Goal: Entertainment & Leisure: Consume media (video, audio)

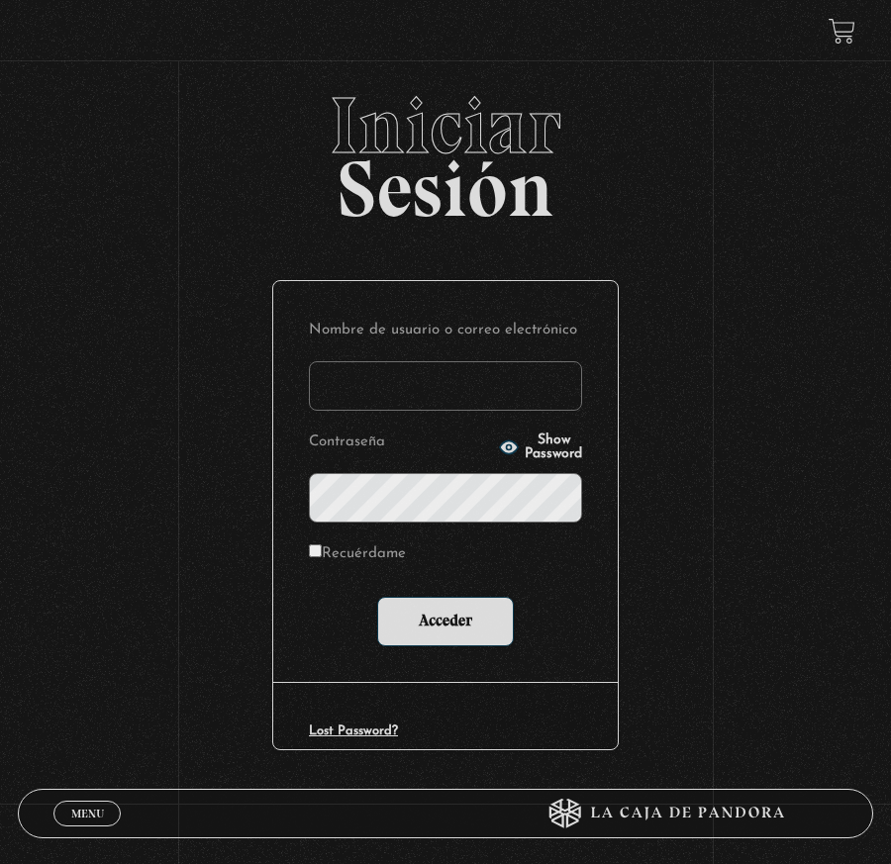
click at [454, 390] on input "Nombre de usuario o correo electrónico" at bounding box center [445, 386] width 273 height 50
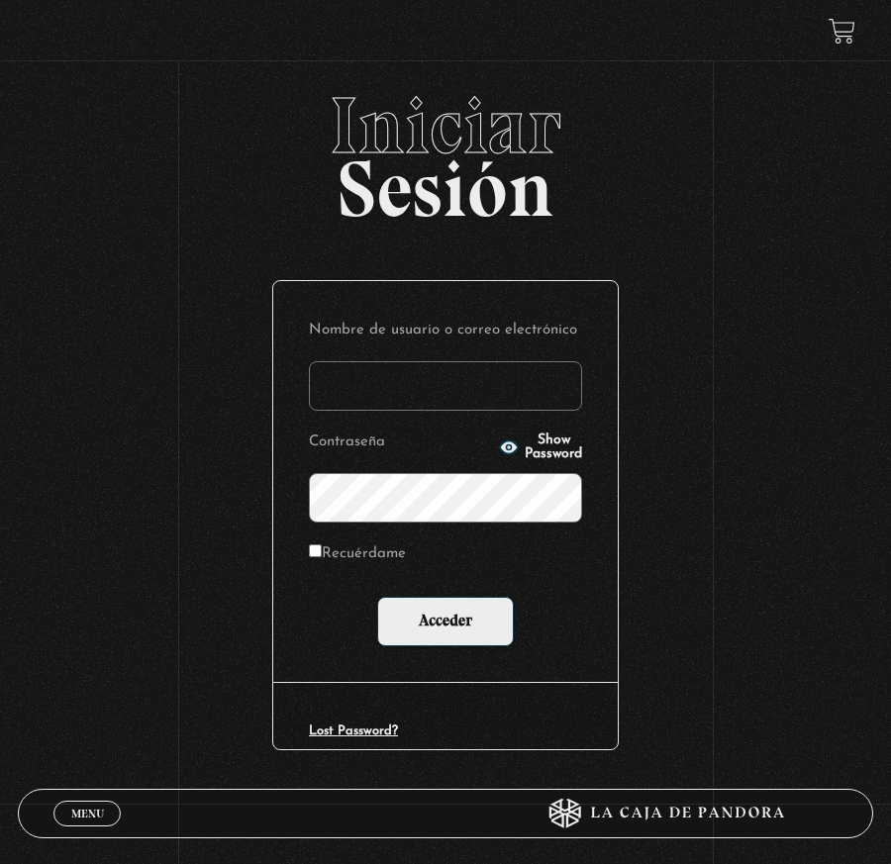
type input "maguero"
click at [377, 597] on input "Acceder" at bounding box center [445, 622] width 137 height 50
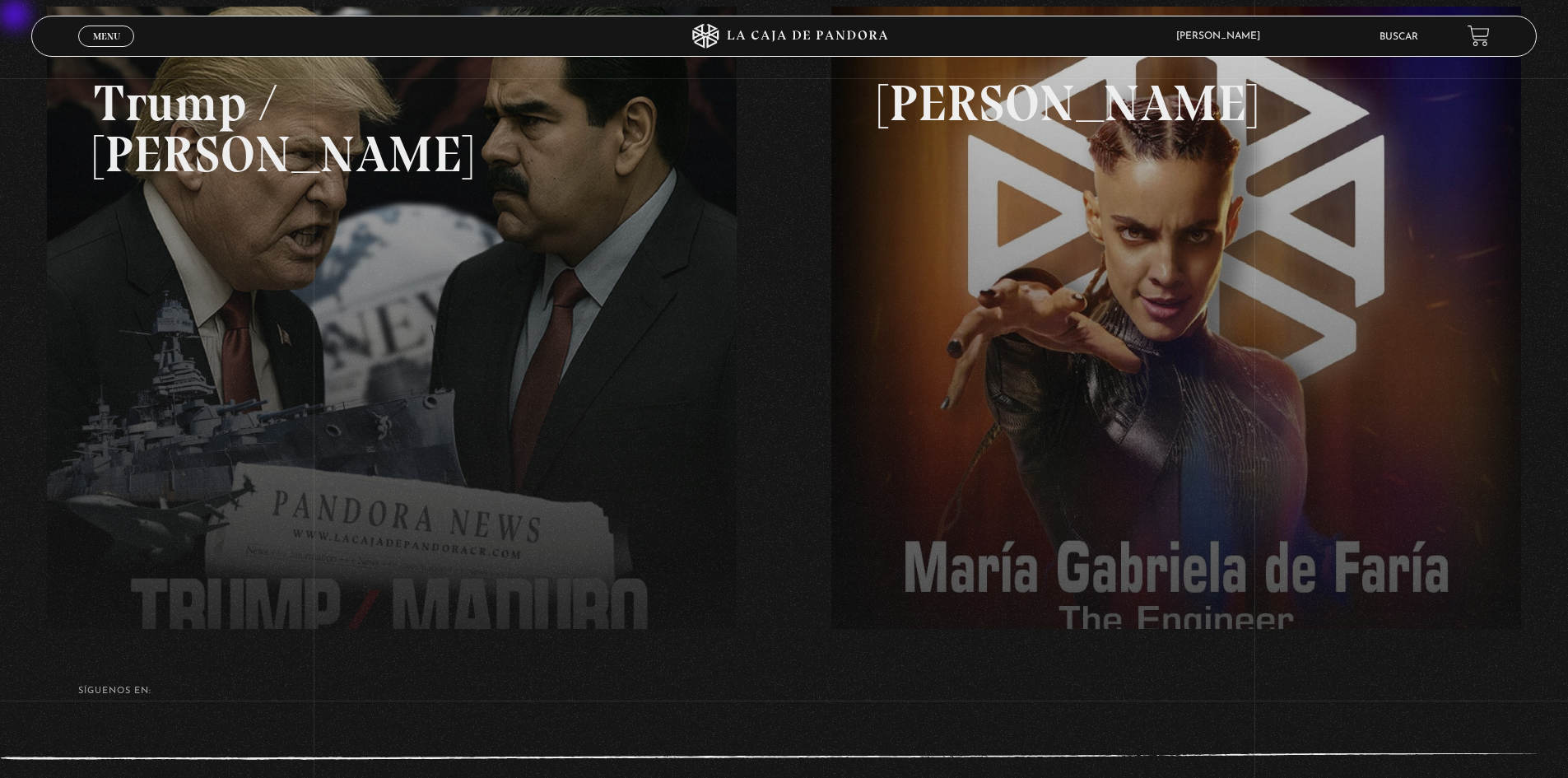
scroll to position [191, 0]
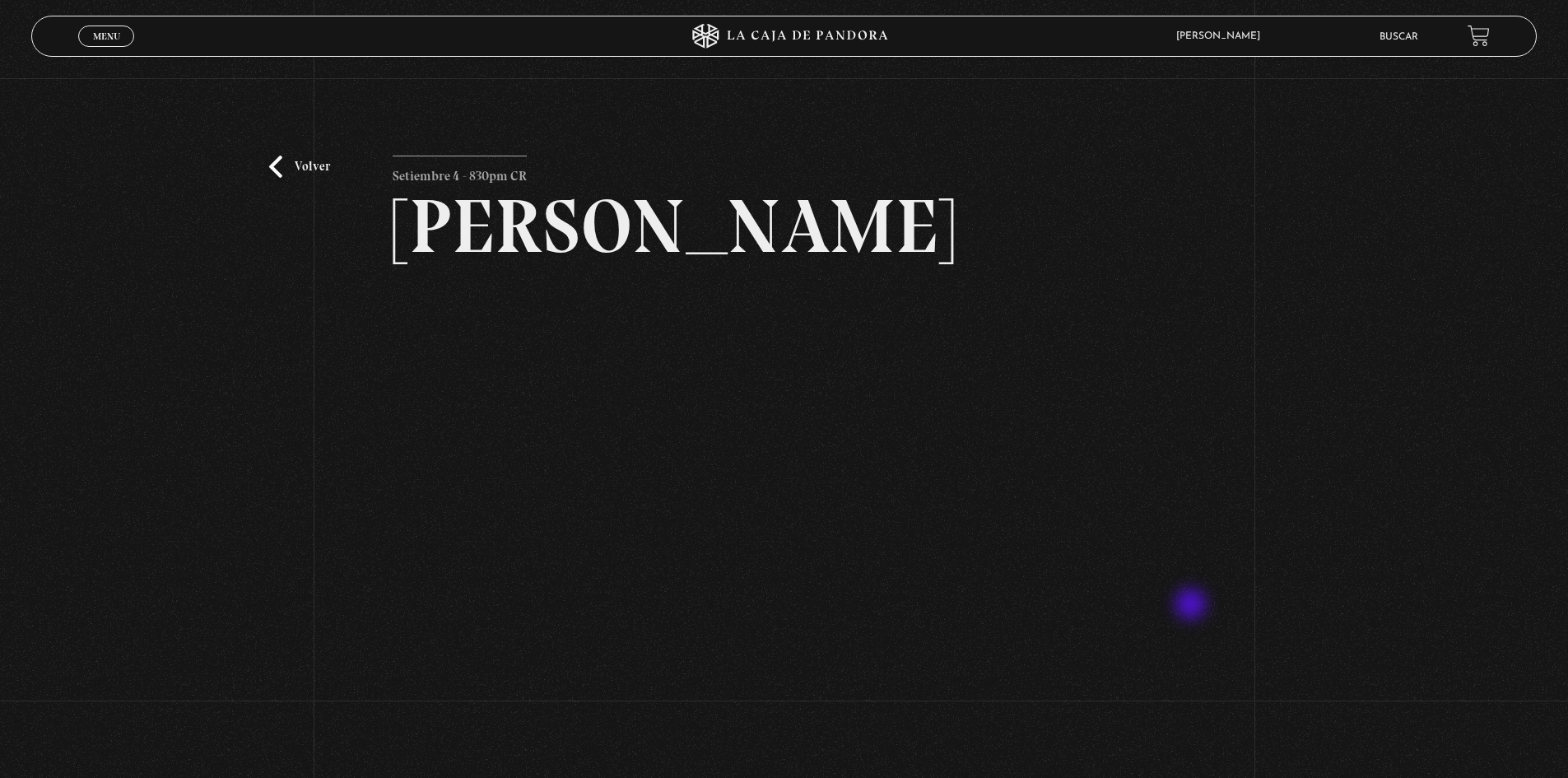
scroll to position [82, 0]
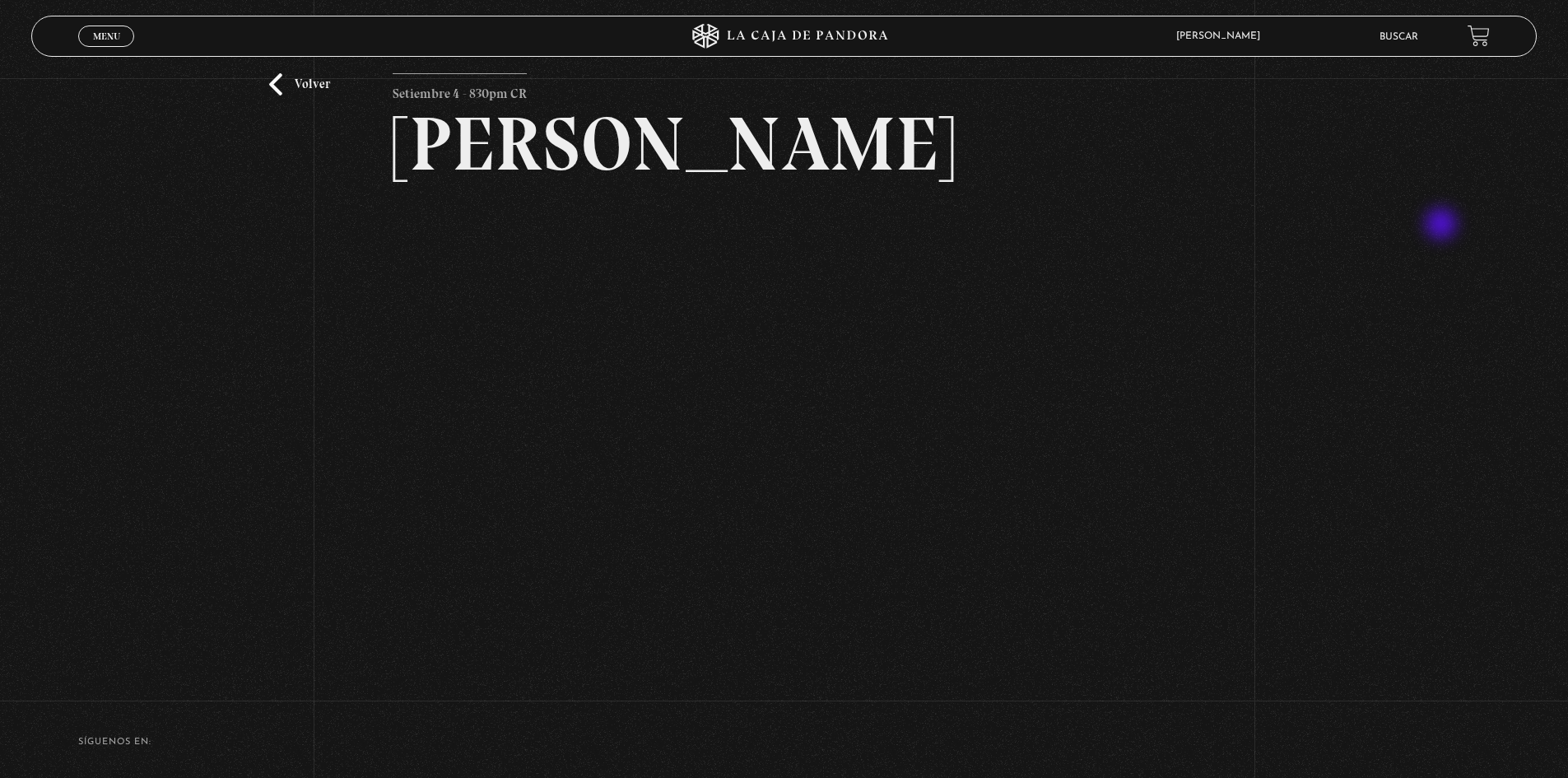
click at [1440, 232] on div "Volver Setiembre 4 - 830pm CR Maria Gabriela de Faria" at bounding box center [784, 337] width 1568 height 684
click at [313, 86] on link "Volver" at bounding box center [299, 84] width 61 height 22
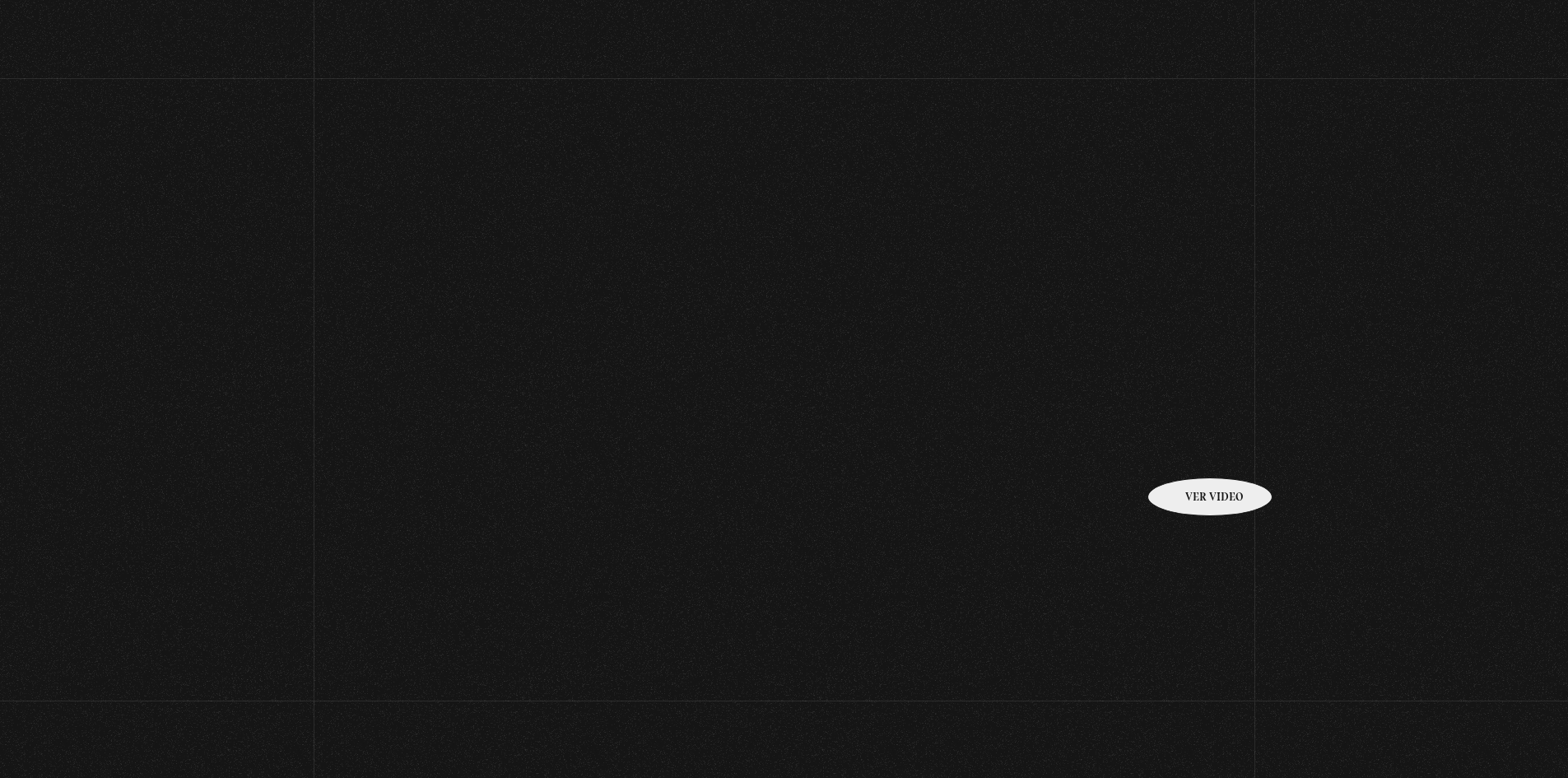
scroll to position [196, 0]
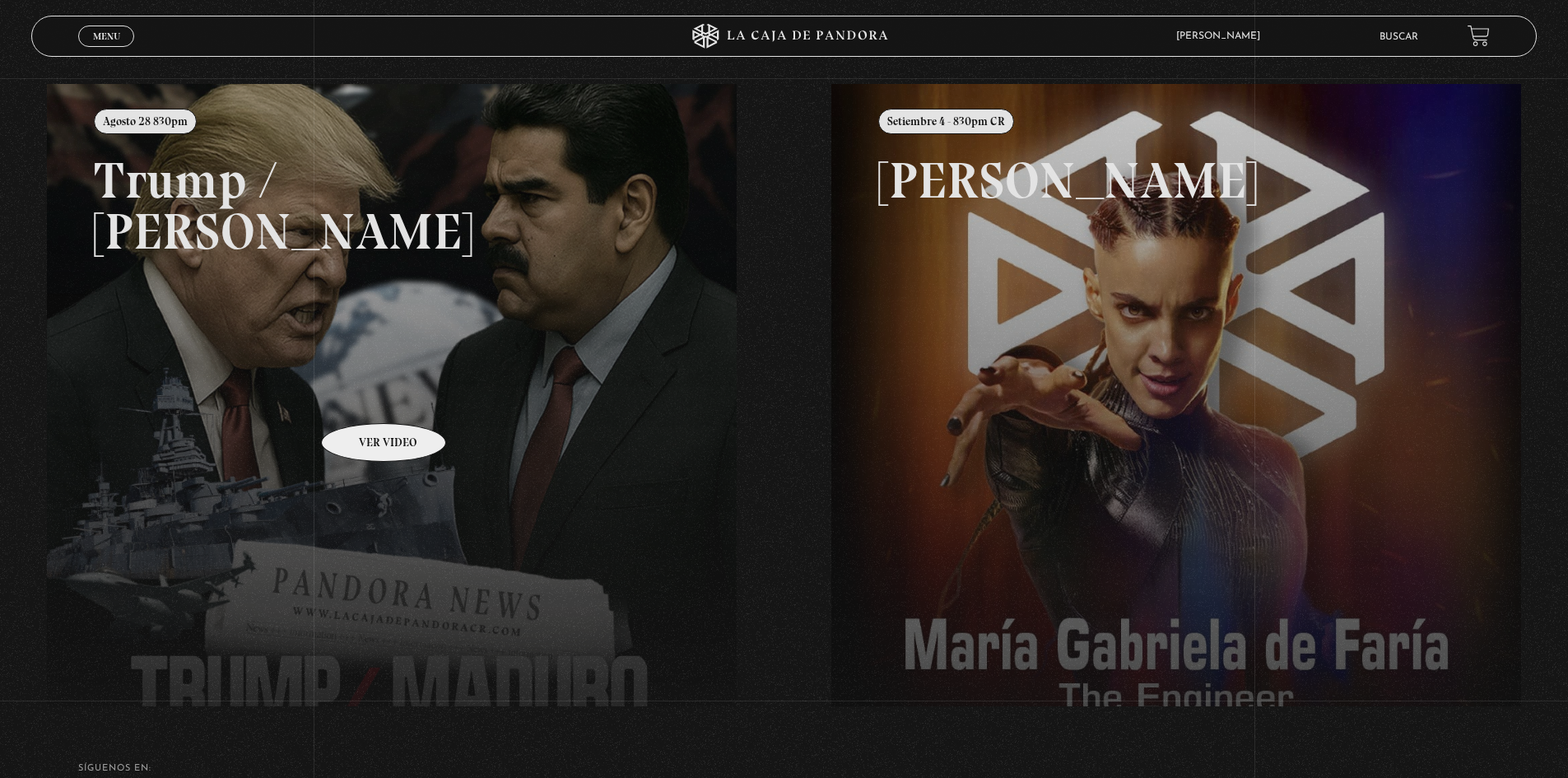
click at [362, 399] on link at bounding box center [831, 473] width 1568 height 778
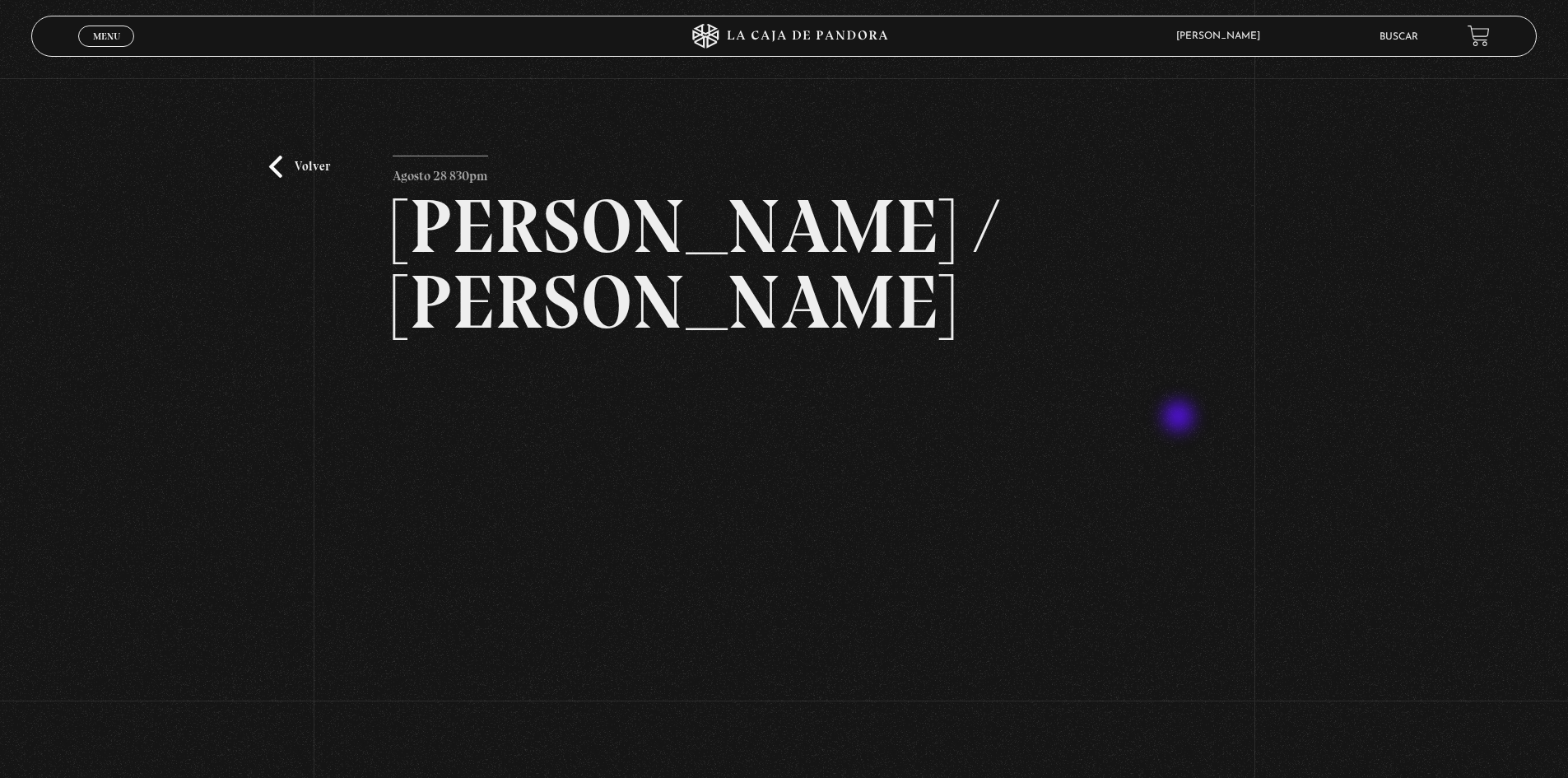
scroll to position [82, 0]
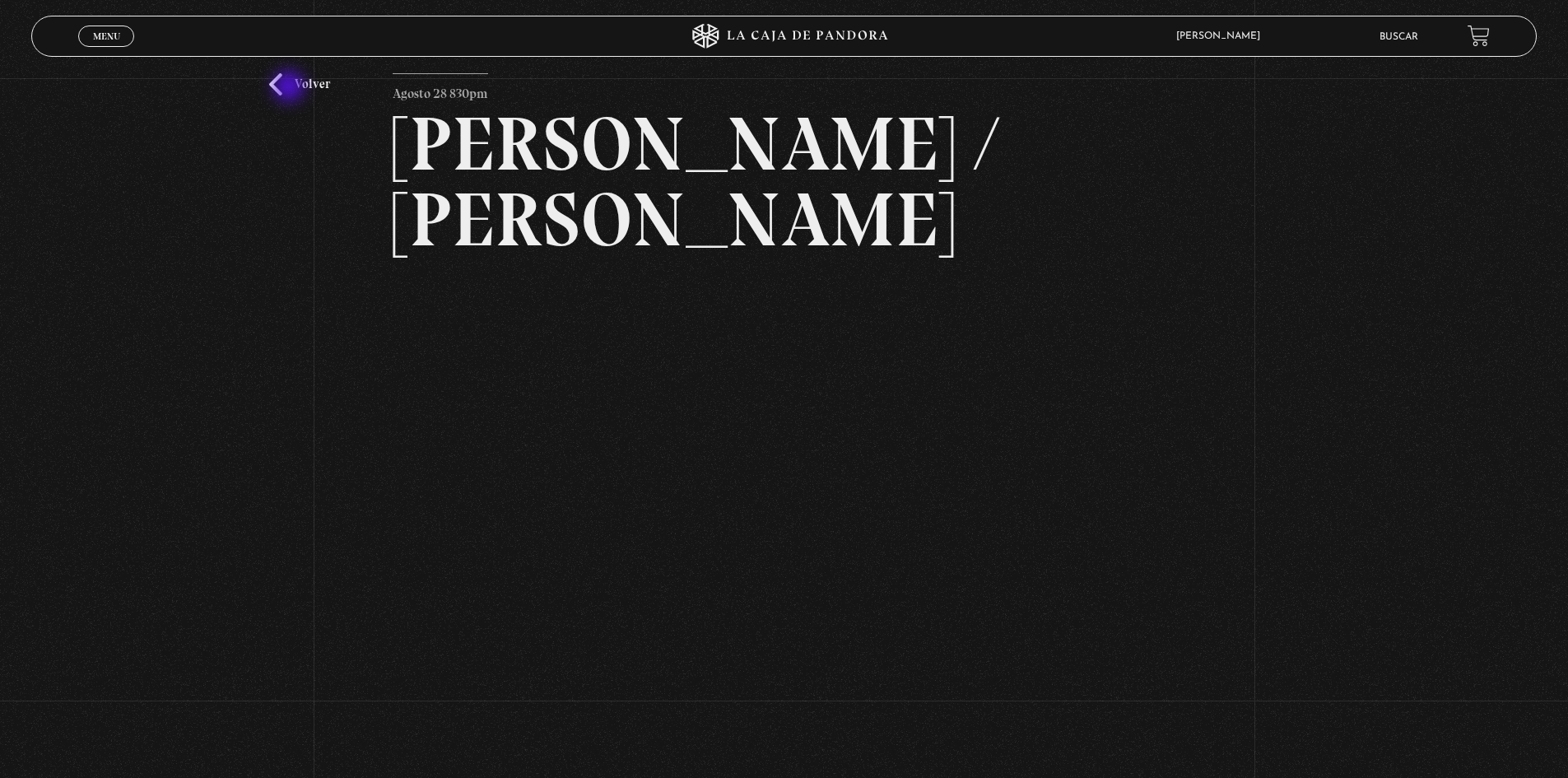
click at [291, 88] on link "Volver" at bounding box center [299, 84] width 61 height 22
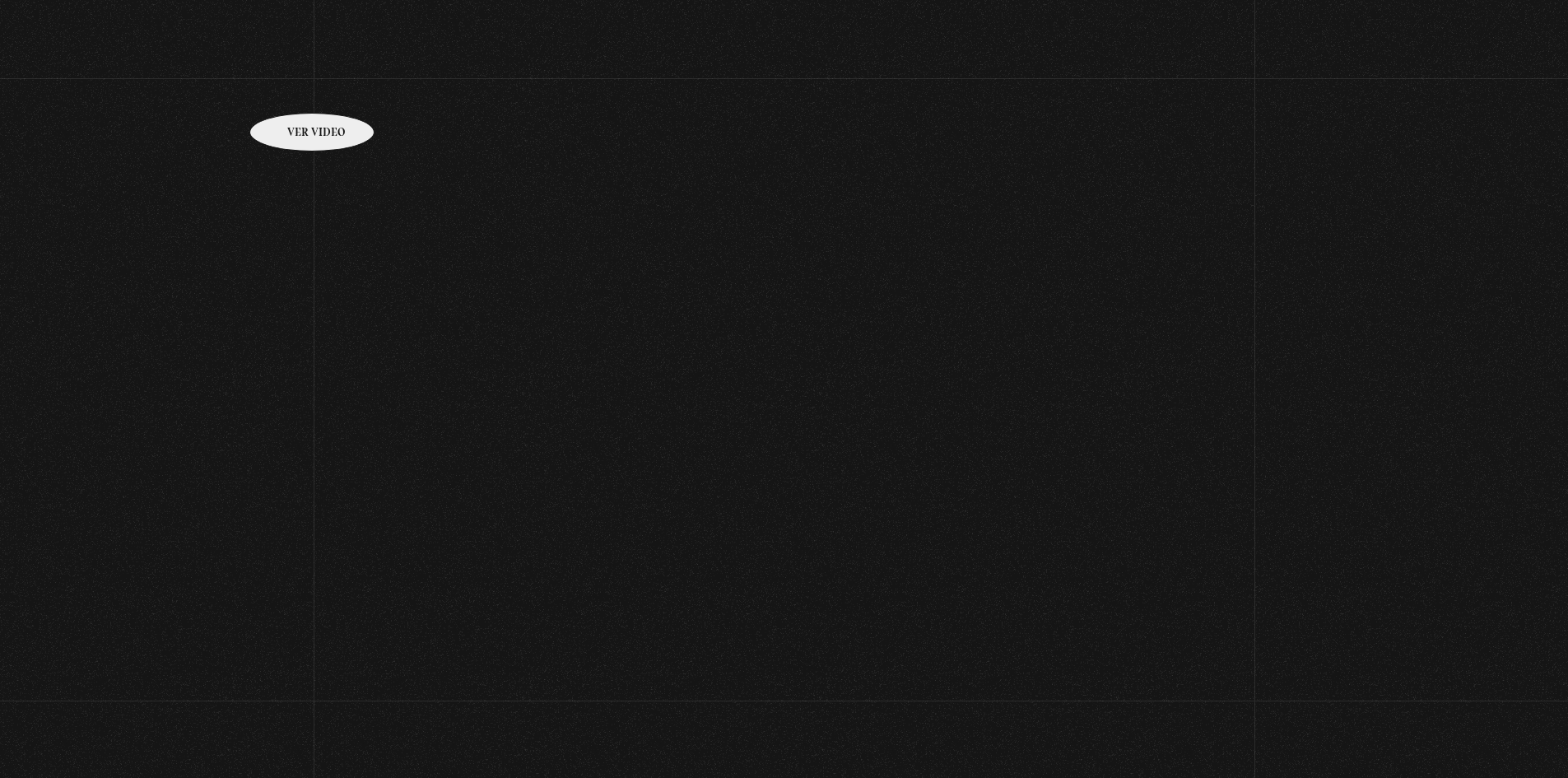
scroll to position [199, 0]
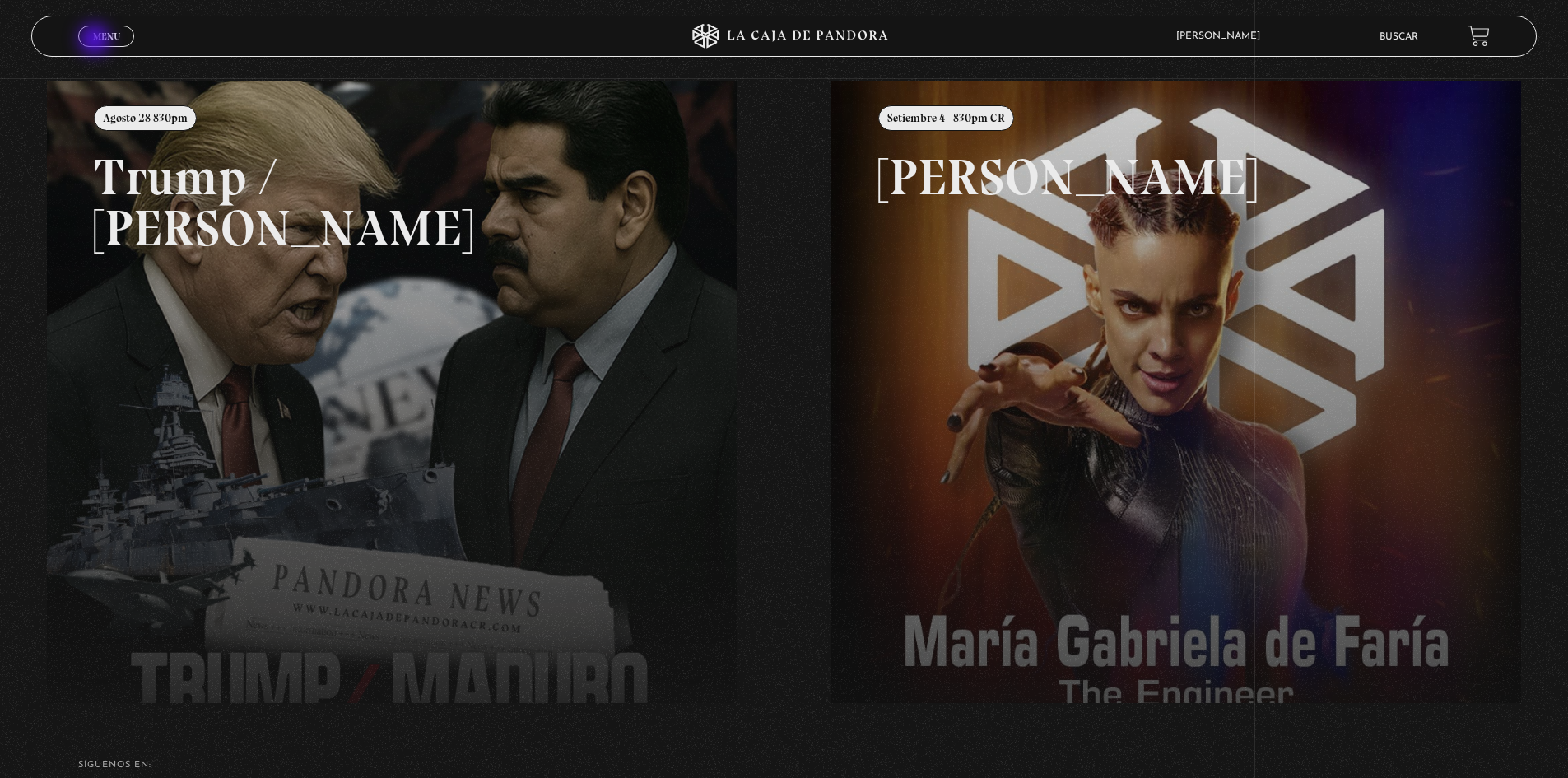
click at [96, 42] on span "Menu" at bounding box center [106, 37] width 27 height 10
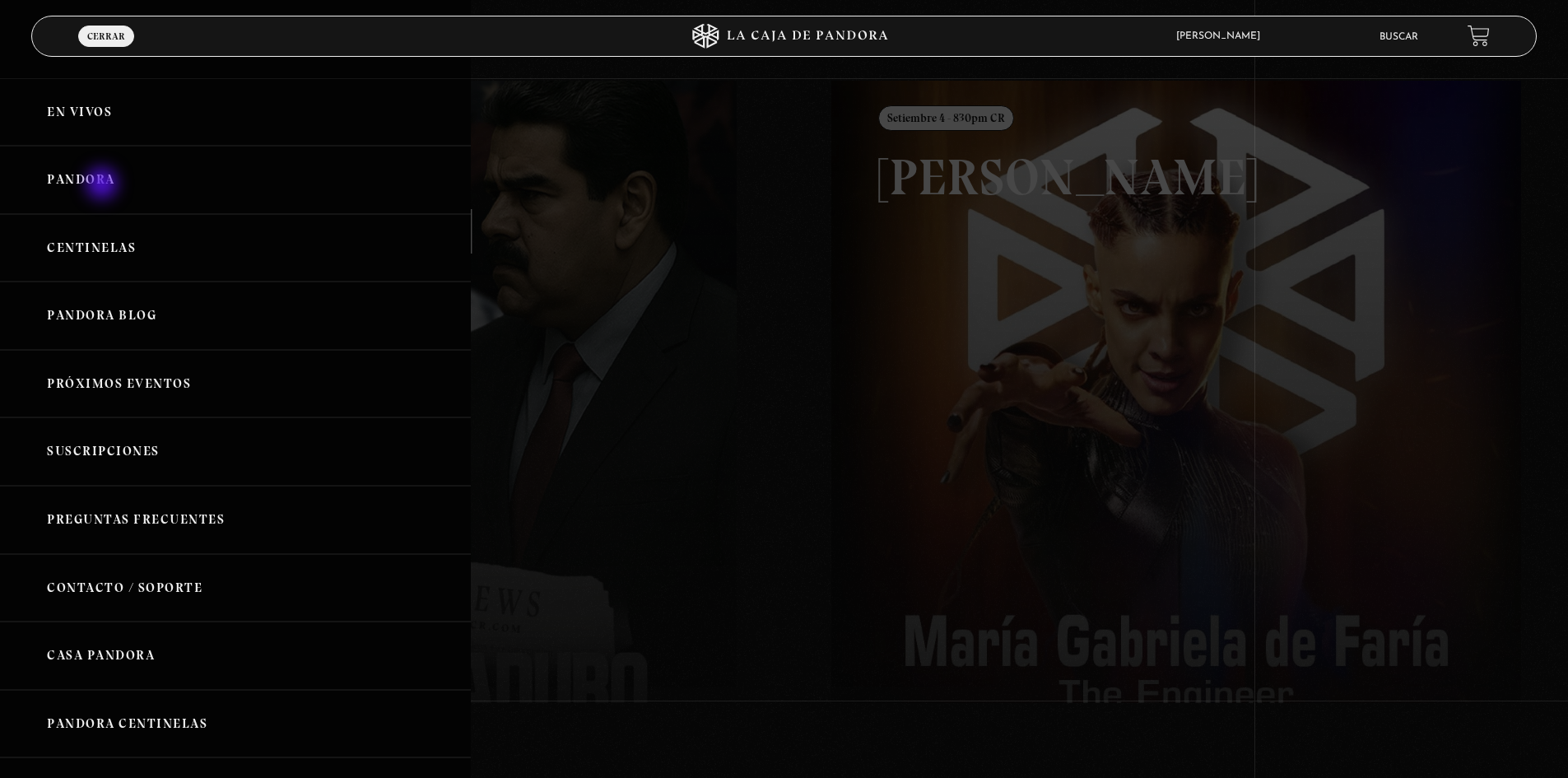
click at [104, 185] on link "Pandora" at bounding box center [235, 180] width 471 height 68
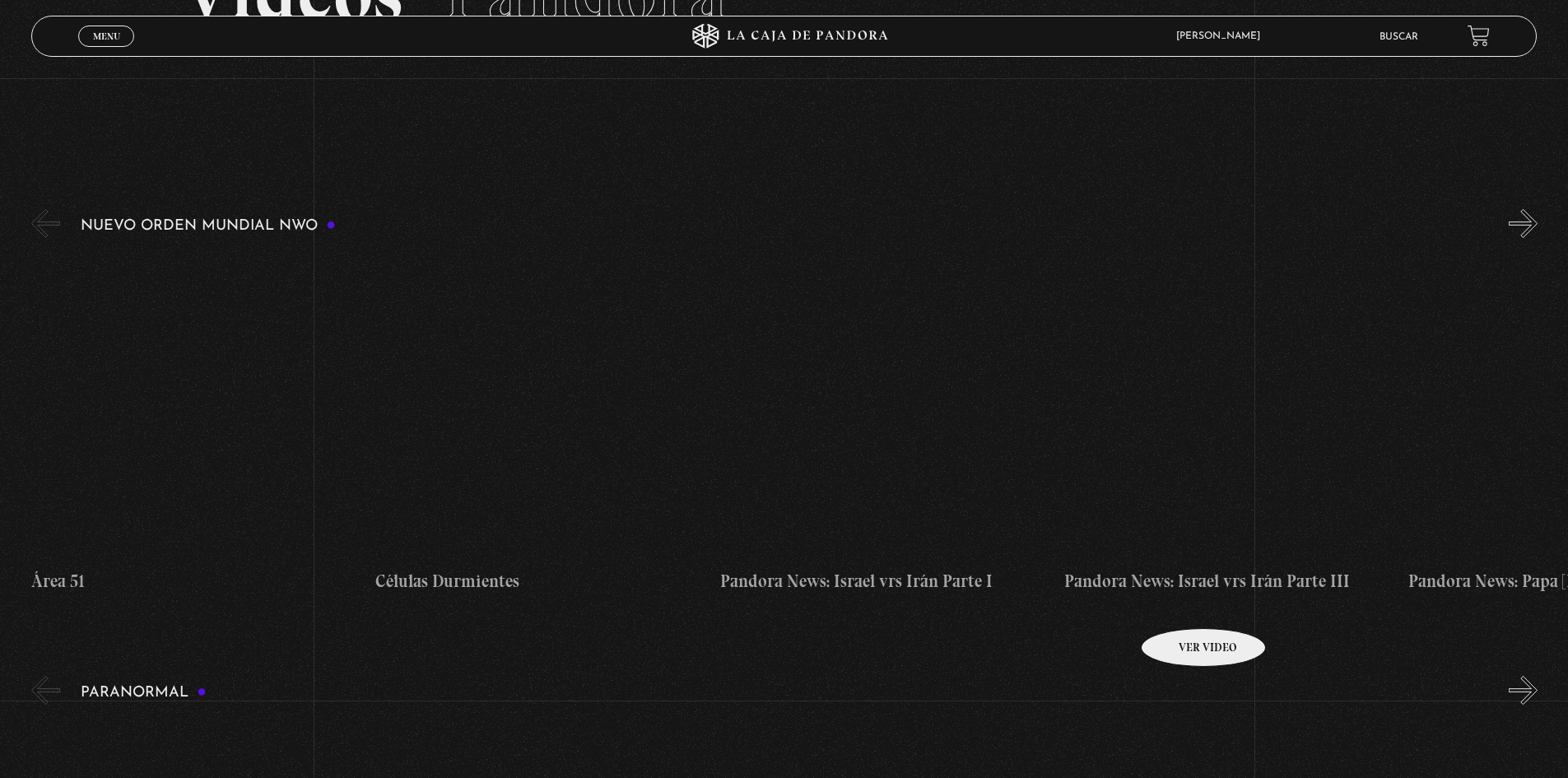
scroll to position [576, 0]
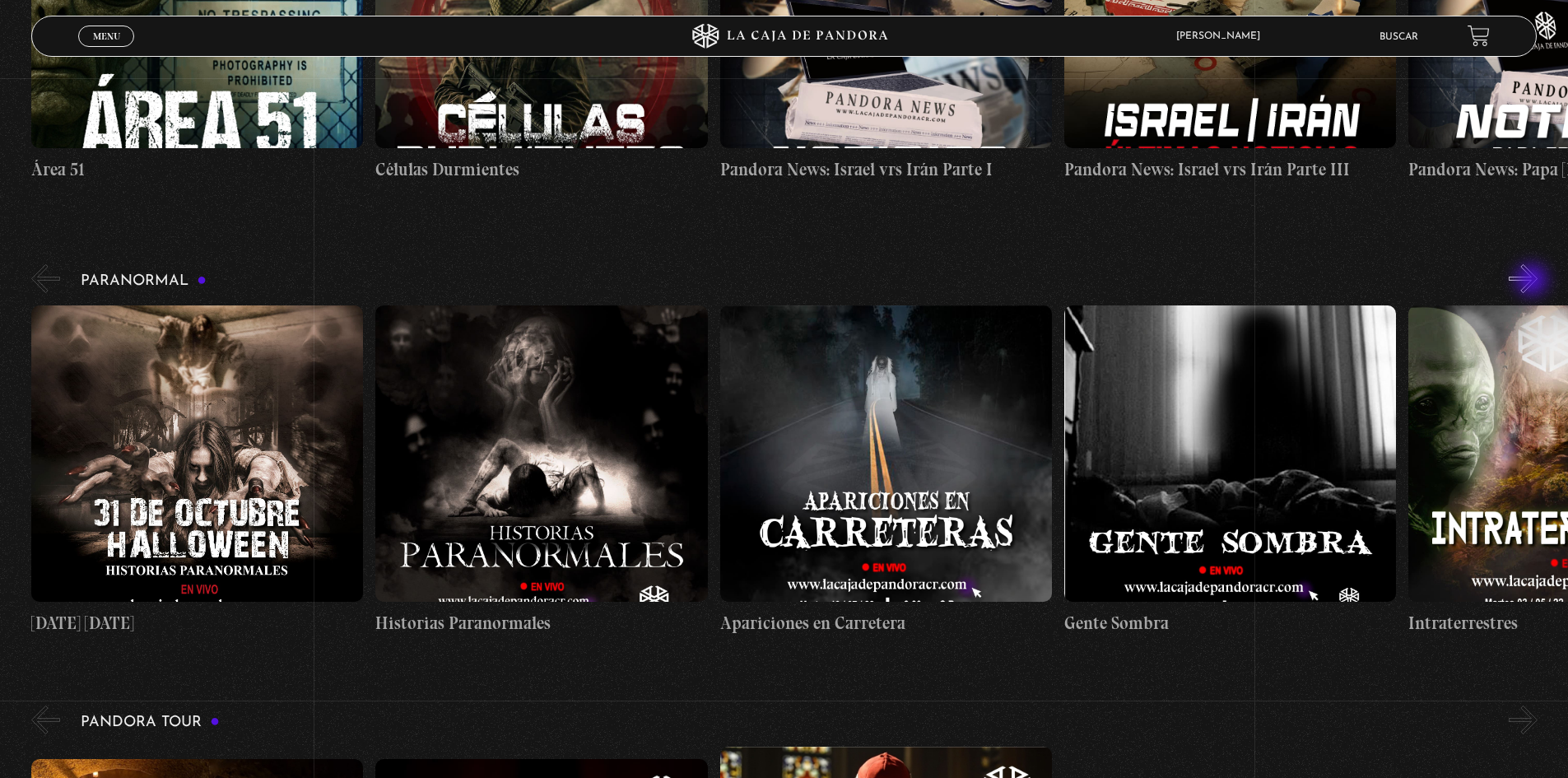
click at [1534, 282] on button "»" at bounding box center [1523, 278] width 29 height 29
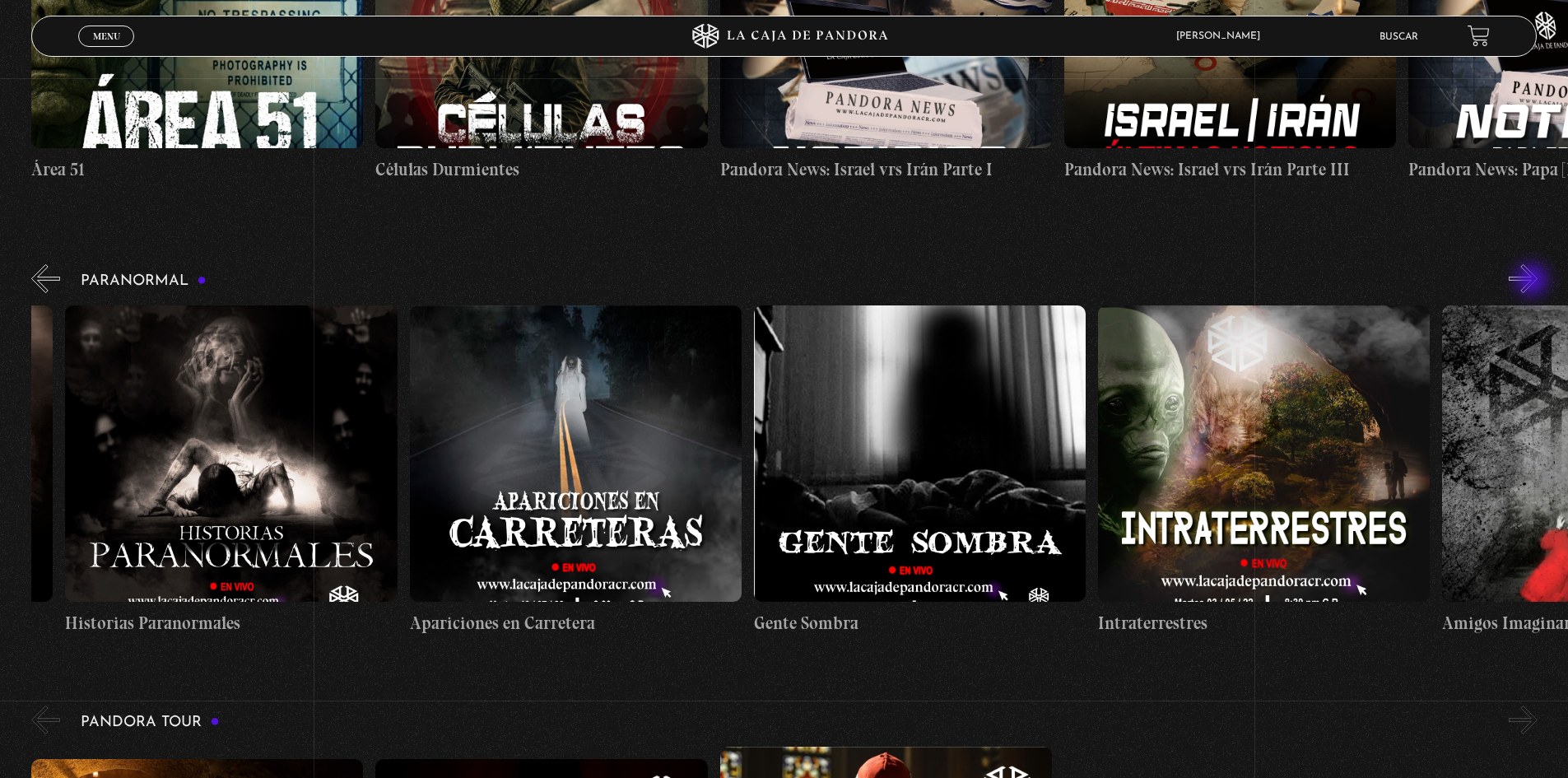
click at [1534, 282] on button "»" at bounding box center [1523, 278] width 29 height 29
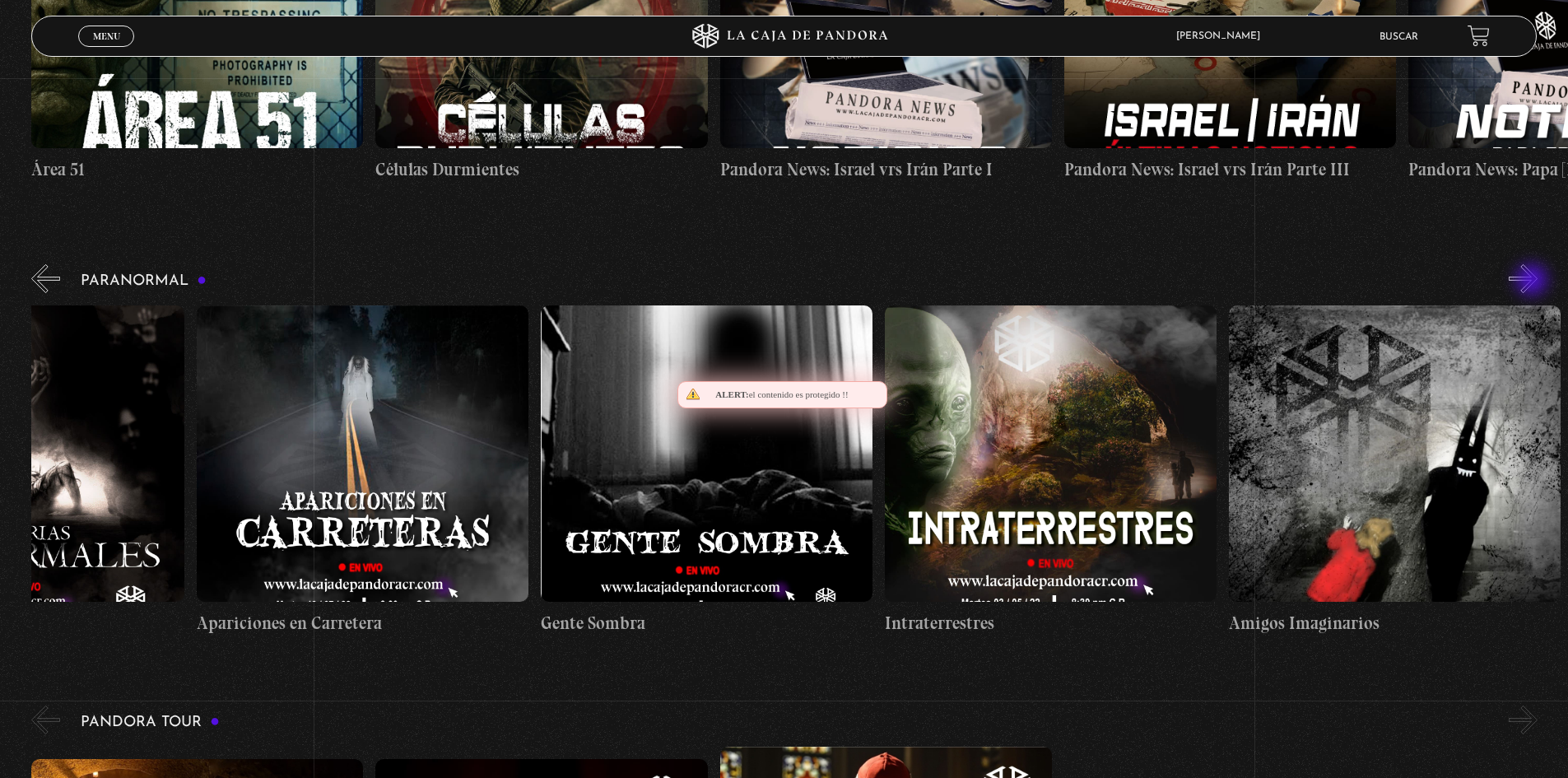
click at [1534, 282] on button "»" at bounding box center [1523, 278] width 29 height 29
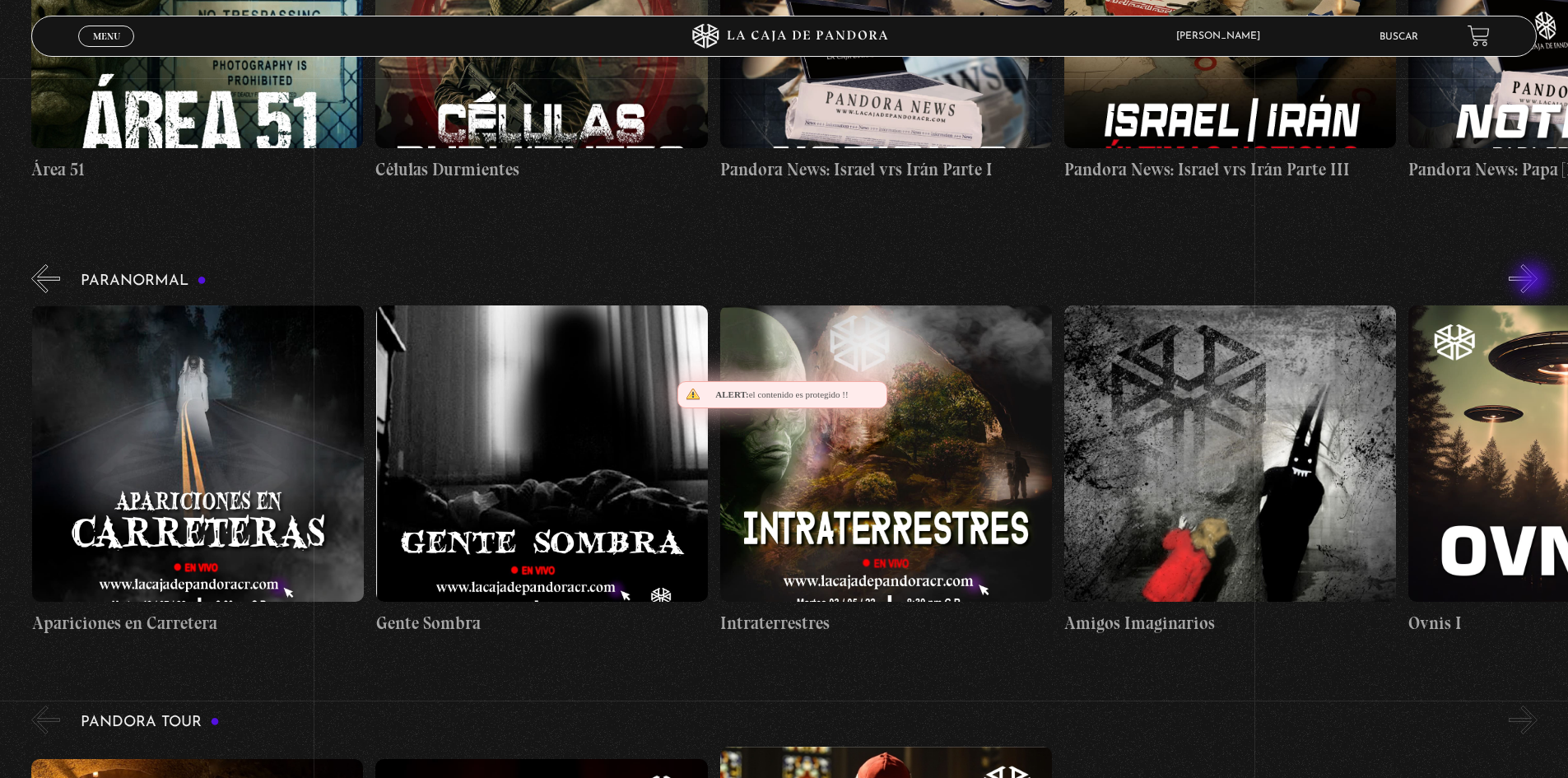
click at [1534, 282] on button "»" at bounding box center [1523, 278] width 29 height 29
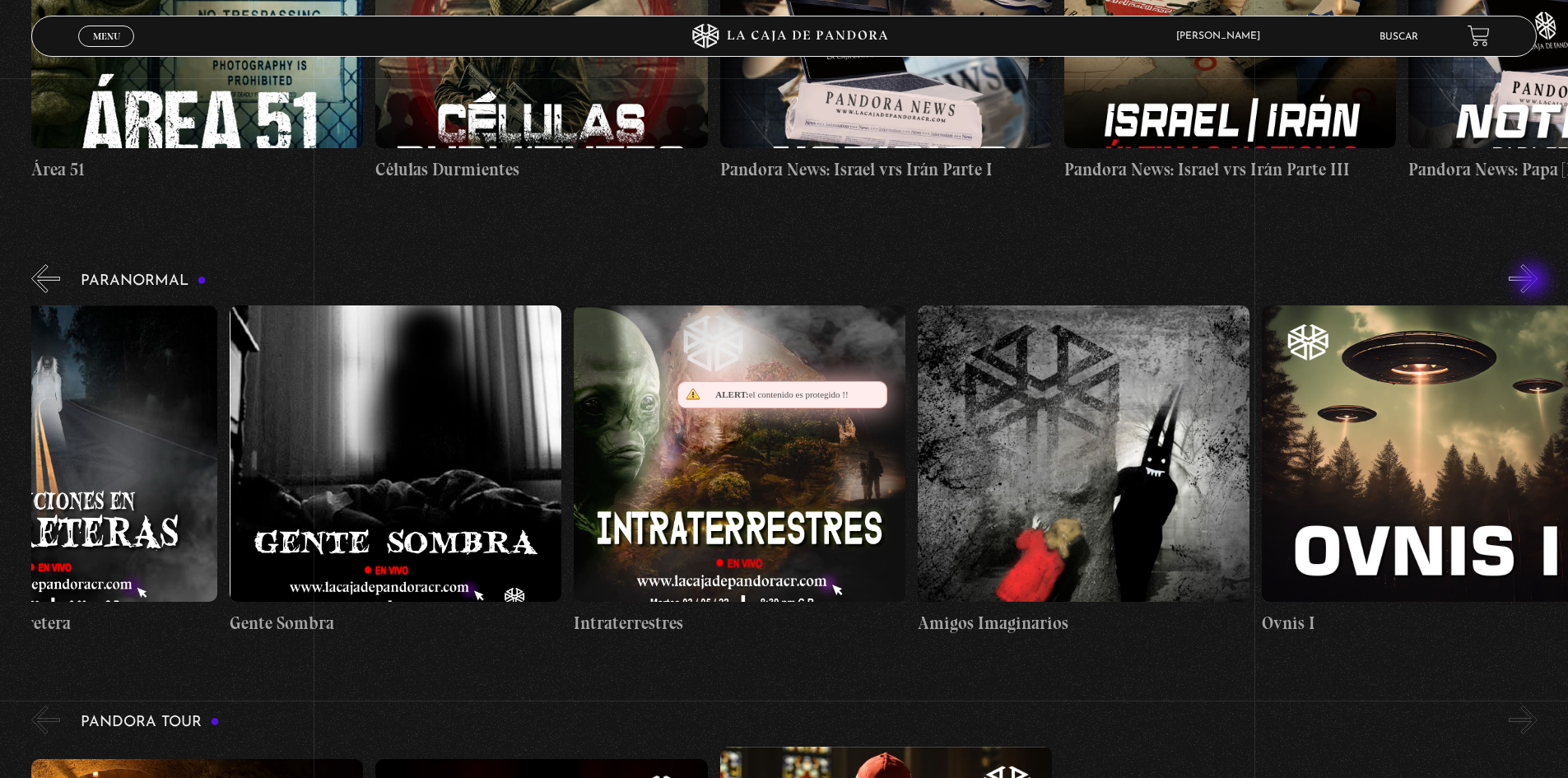
click at [1534, 282] on button "»" at bounding box center [1523, 278] width 29 height 29
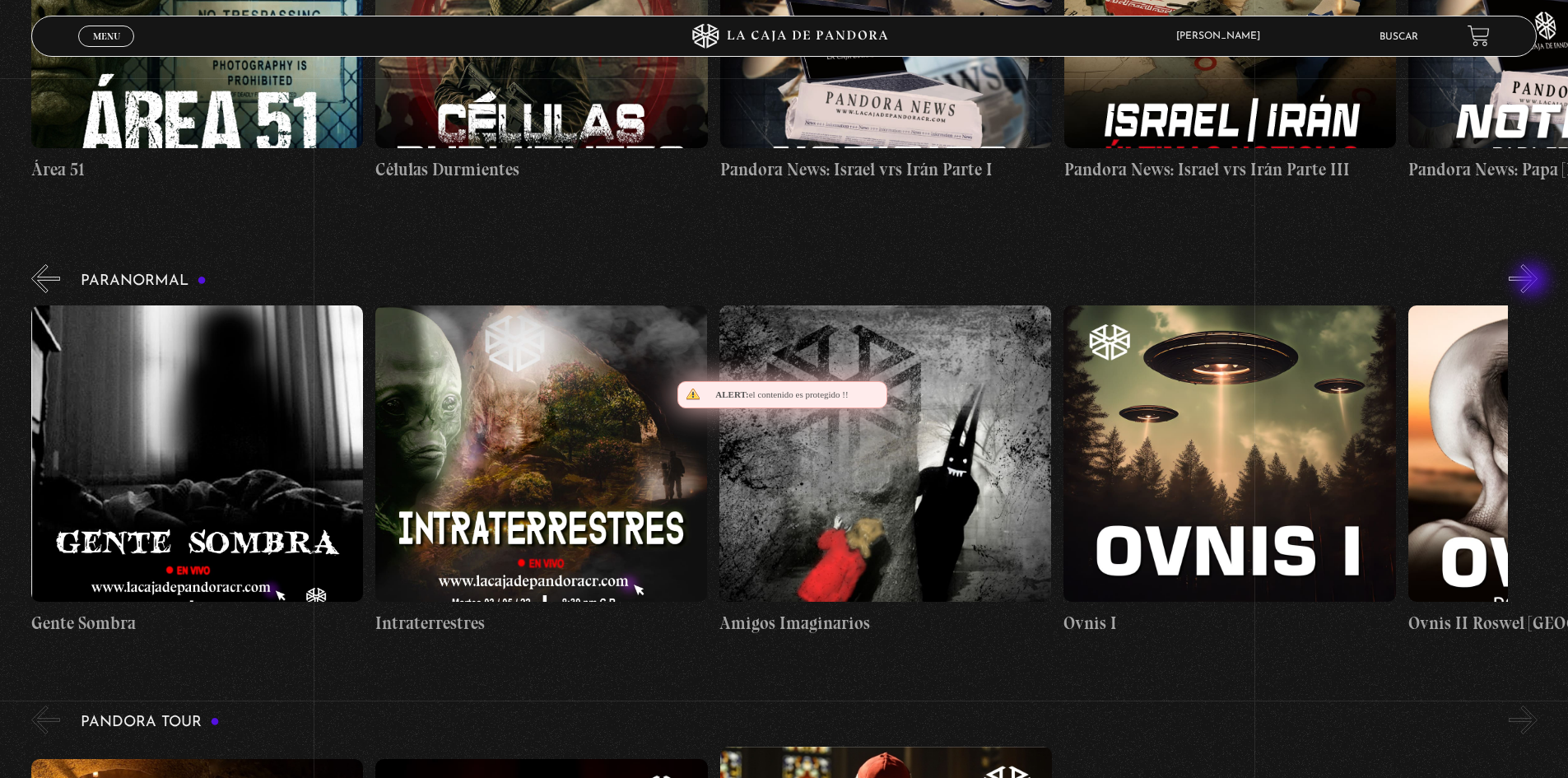
click at [1534, 282] on button "»" at bounding box center [1523, 278] width 29 height 29
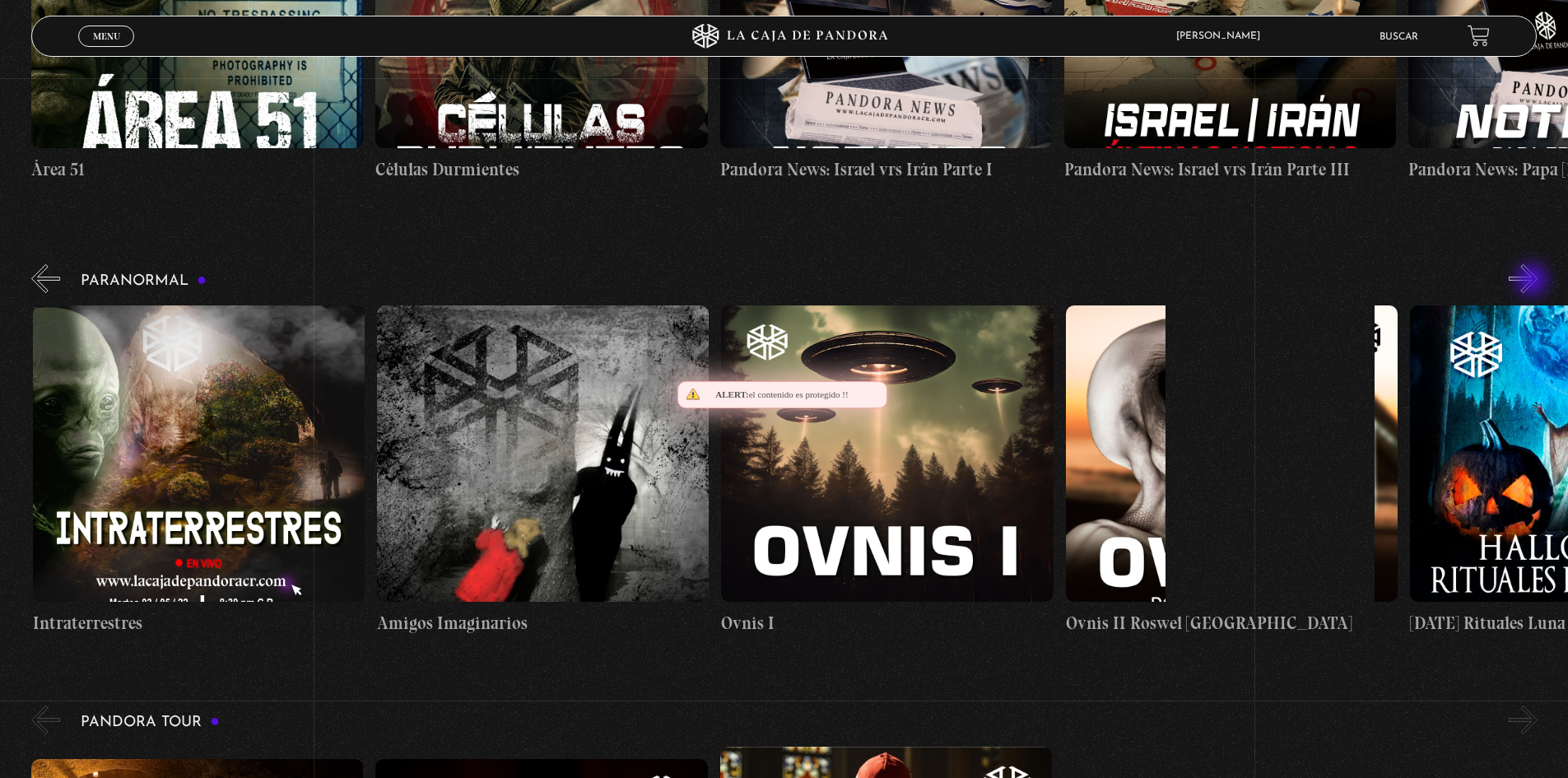
click at [1534, 282] on button "»" at bounding box center [1523, 278] width 29 height 29
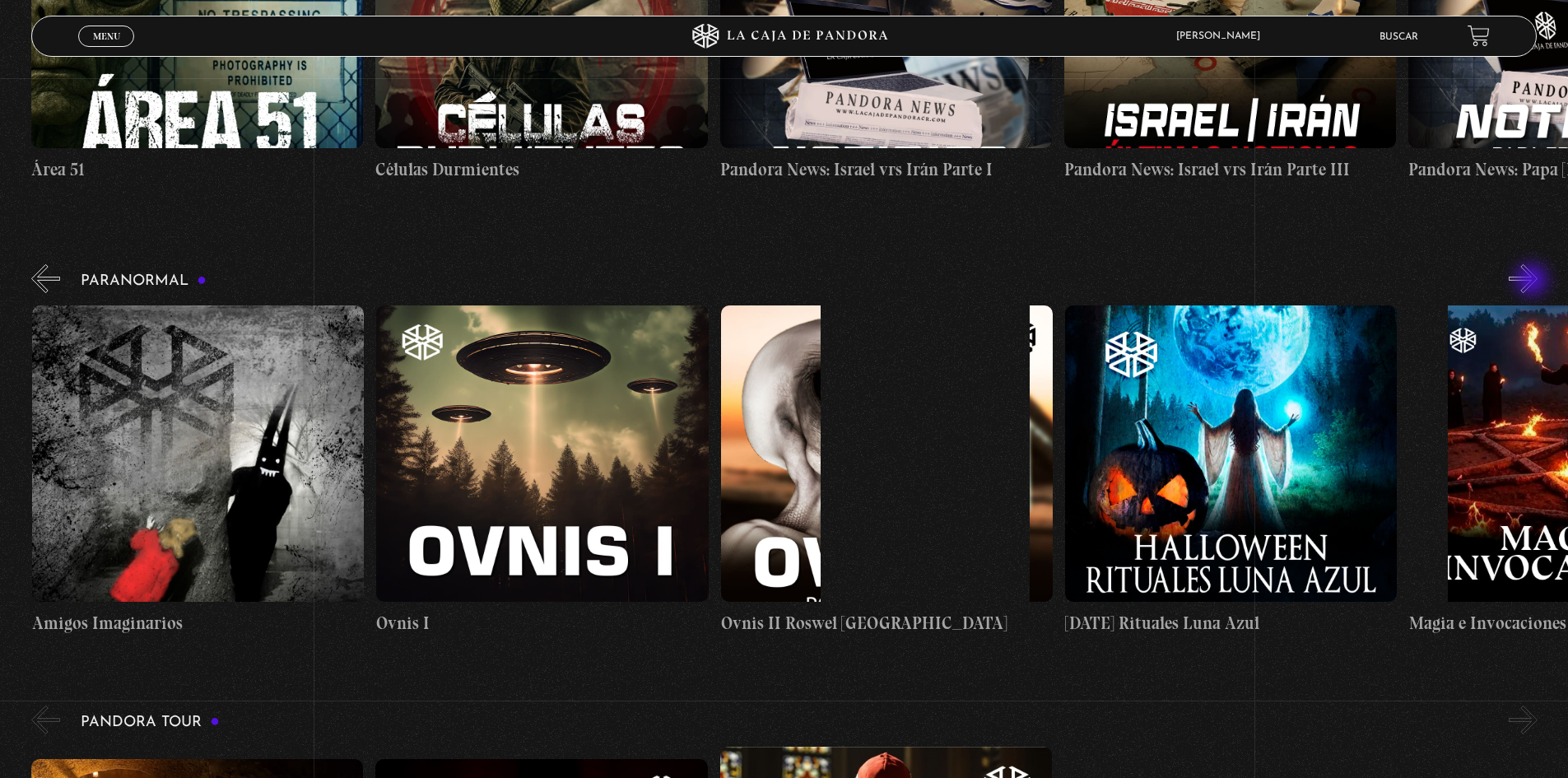
click at [1534, 282] on button "»" at bounding box center [1523, 278] width 29 height 29
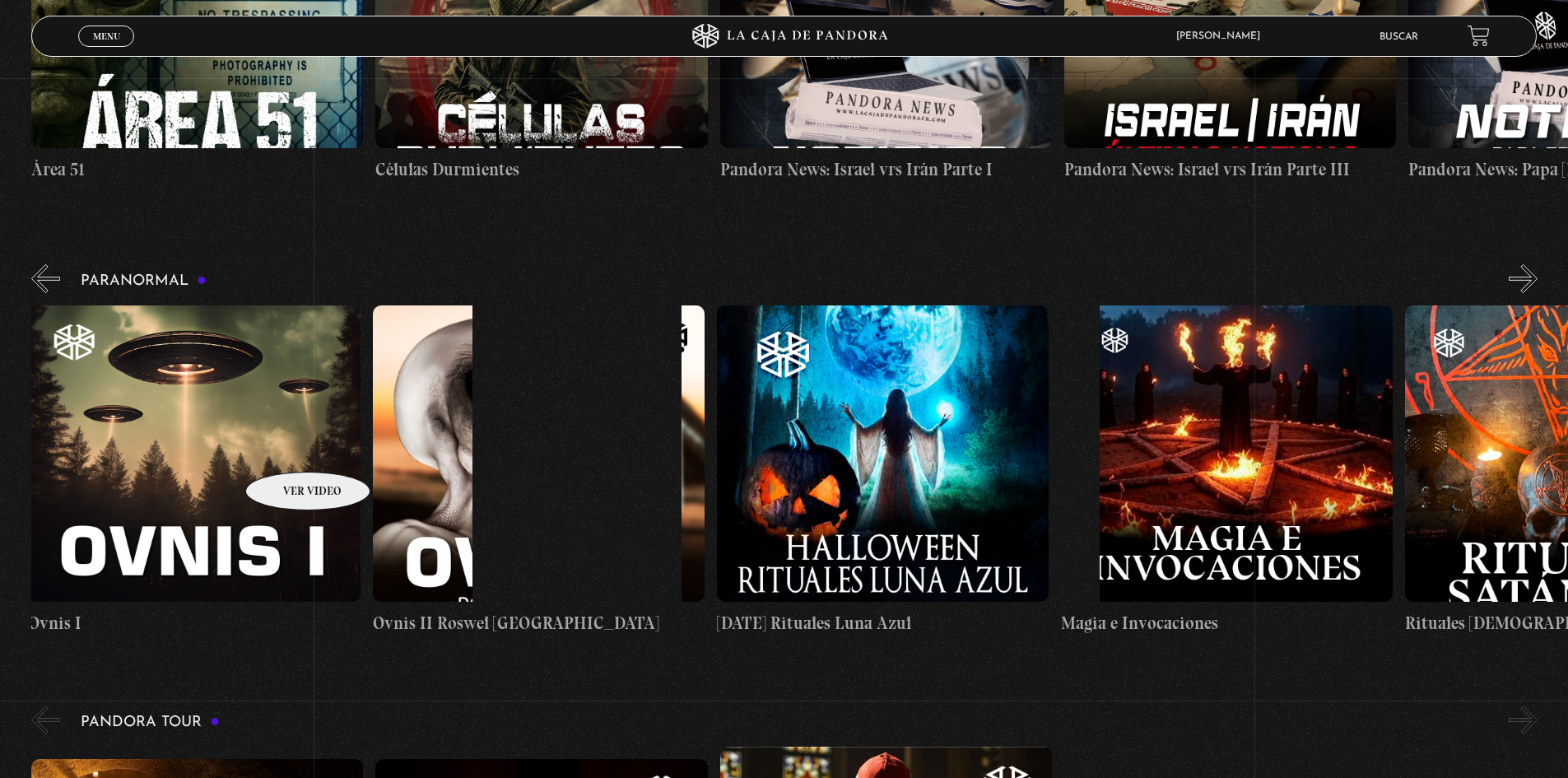
drag, startPoint x: 1449, startPoint y: 389, endPoint x: 269, endPoint y: 447, distance: 1181.4
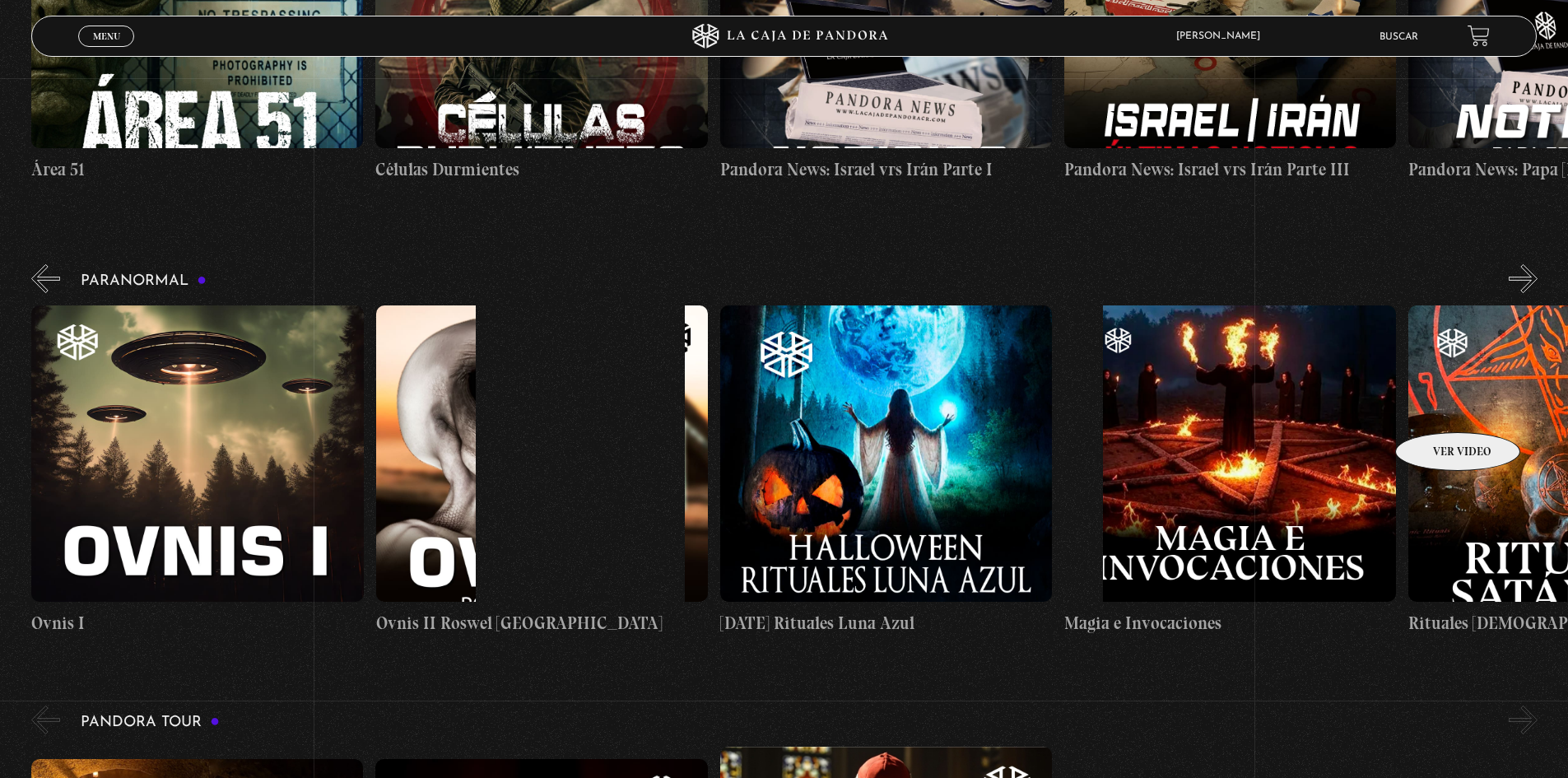
scroll to position [0, 2237]
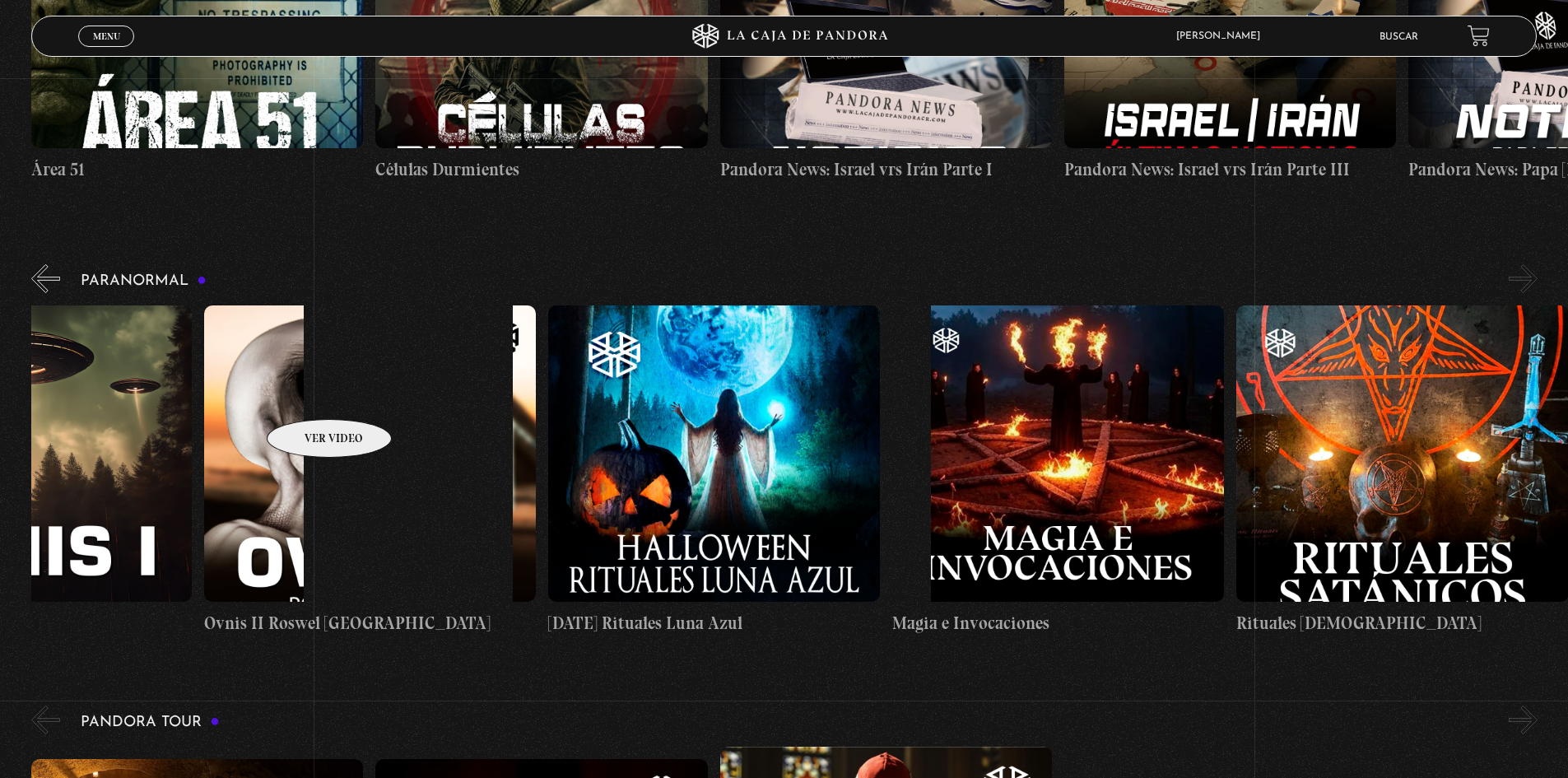
drag, startPoint x: 1437, startPoint y: 407, endPoint x: 208, endPoint y: 392, distance: 1229.1
drag, startPoint x: 1440, startPoint y: 477, endPoint x: 731, endPoint y: 477, distance: 709.0
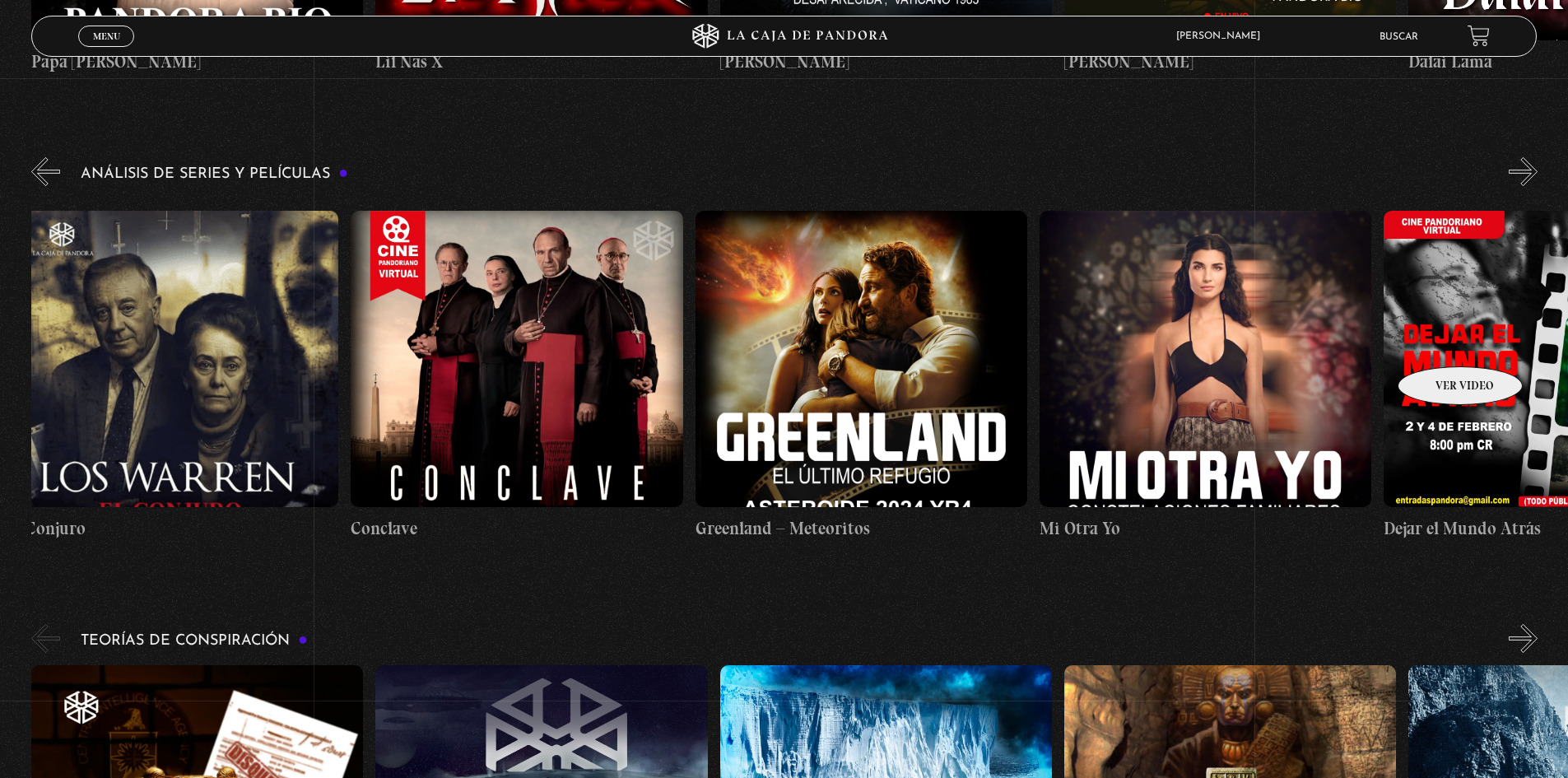
scroll to position [0, 0]
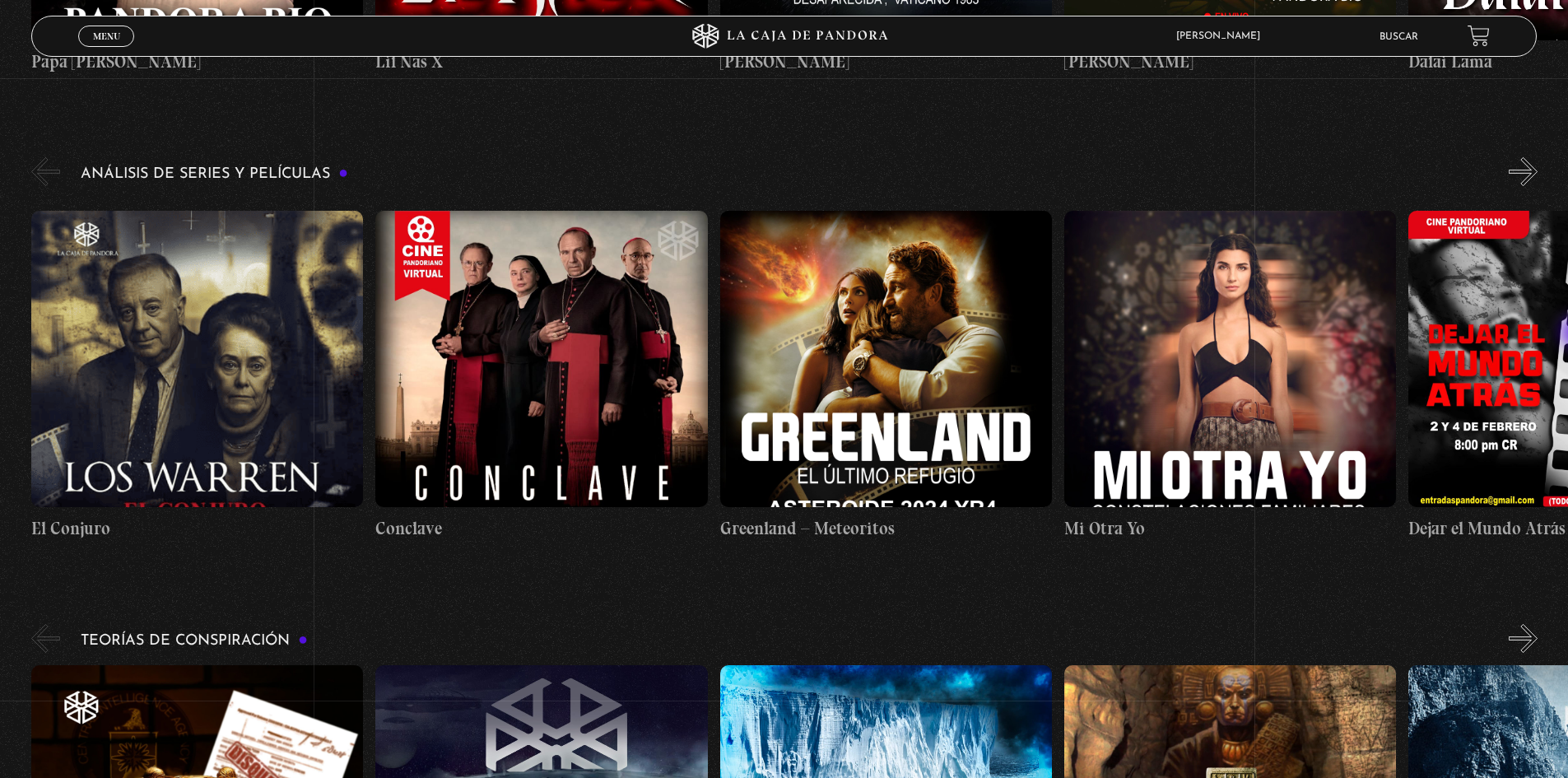
drag, startPoint x: 1465, startPoint y: 332, endPoint x: 1580, endPoint y: 334, distance: 115.0
click at [244, 300] on figure at bounding box center [197, 358] width 332 height 296
click at [165, 273] on figure at bounding box center [197, 358] width 332 height 296
